Goal: Information Seeking & Learning: Find specific fact

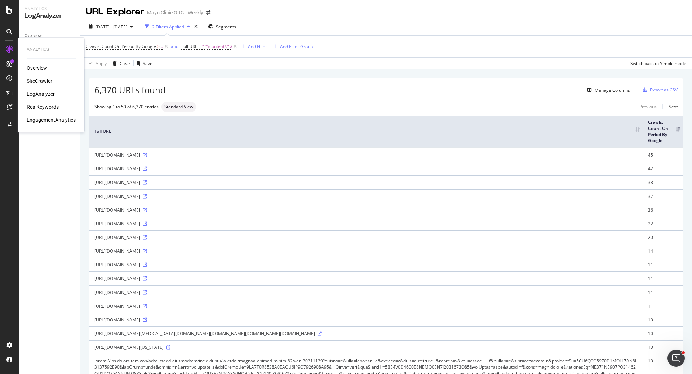
click at [43, 79] on div "SiteCrawler" at bounding box center [40, 80] width 26 height 7
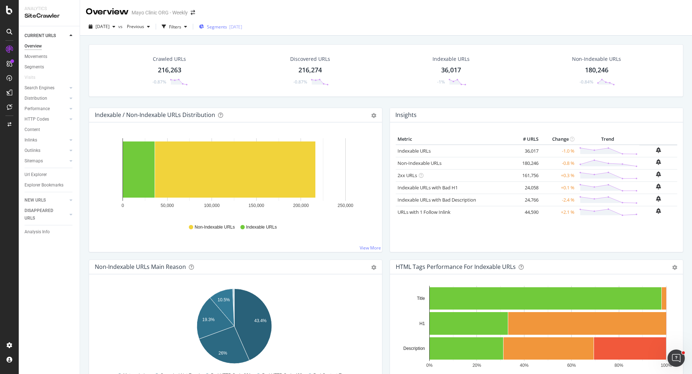
click at [227, 25] on span "Segments" at bounding box center [217, 27] width 20 height 6
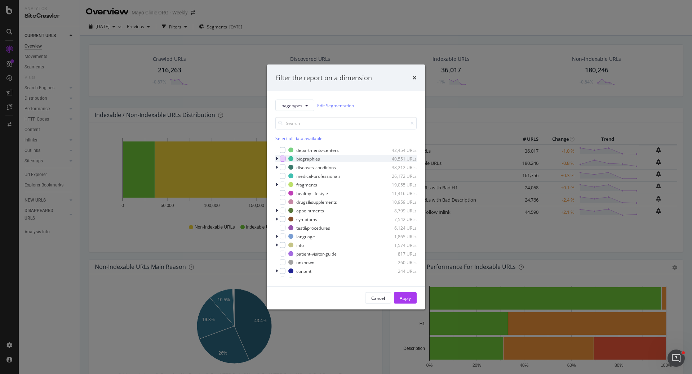
click at [283, 159] on div "modal" at bounding box center [283, 159] width 6 height 6
click at [404, 296] on div "Apply" at bounding box center [405, 298] width 11 height 6
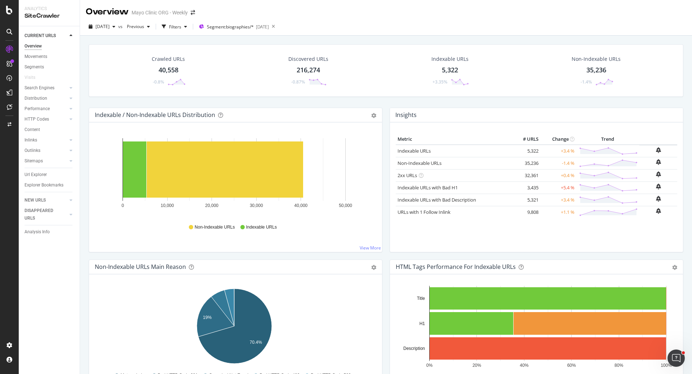
click at [168, 72] on div "40,558" at bounding box center [169, 70] width 20 height 9
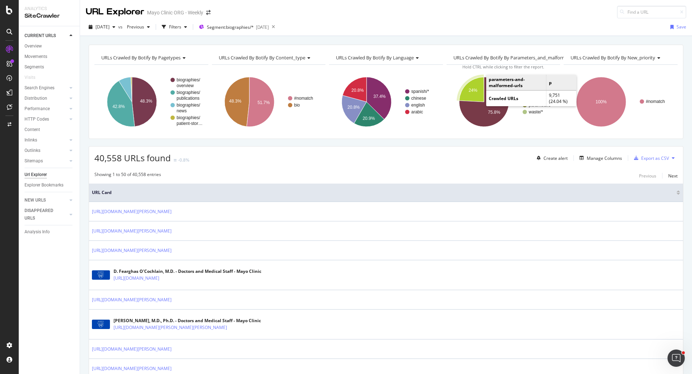
drag, startPoint x: 472, startPoint y: 92, endPoint x: 691, endPoint y: 133, distance: 222.9
click at [472, 92] on text "24%" at bounding box center [473, 90] width 9 height 5
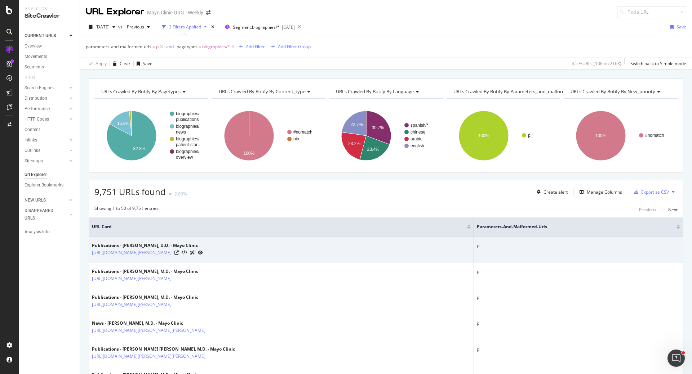
drag, startPoint x: 89, startPoint y: 254, endPoint x: 287, endPoint y: 257, distance: 197.9
click at [287, 257] on td "Publications - [PERSON_NAME], D.O. - Mayo Clinic [URL][DOMAIN_NAME][PERSON_NAME]" at bounding box center [281, 250] width 385 height 26
copy link "[URL][DOMAIN_NAME][PERSON_NAME]"
